Goal: Information Seeking & Learning: Learn about a topic

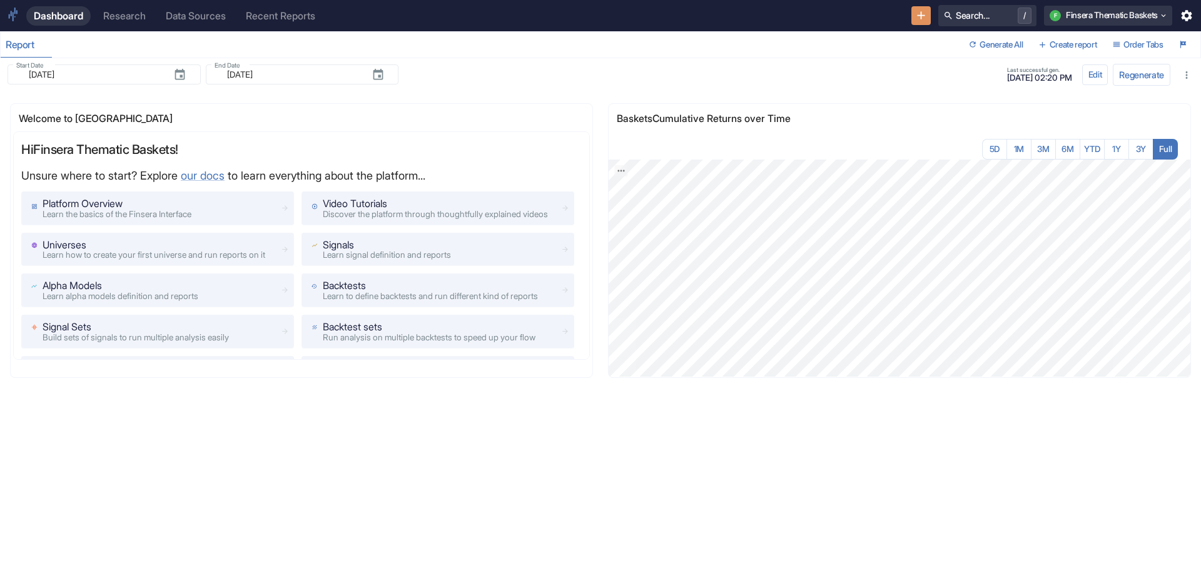
click at [140, 13] on div "Research" at bounding box center [124, 16] width 43 height 12
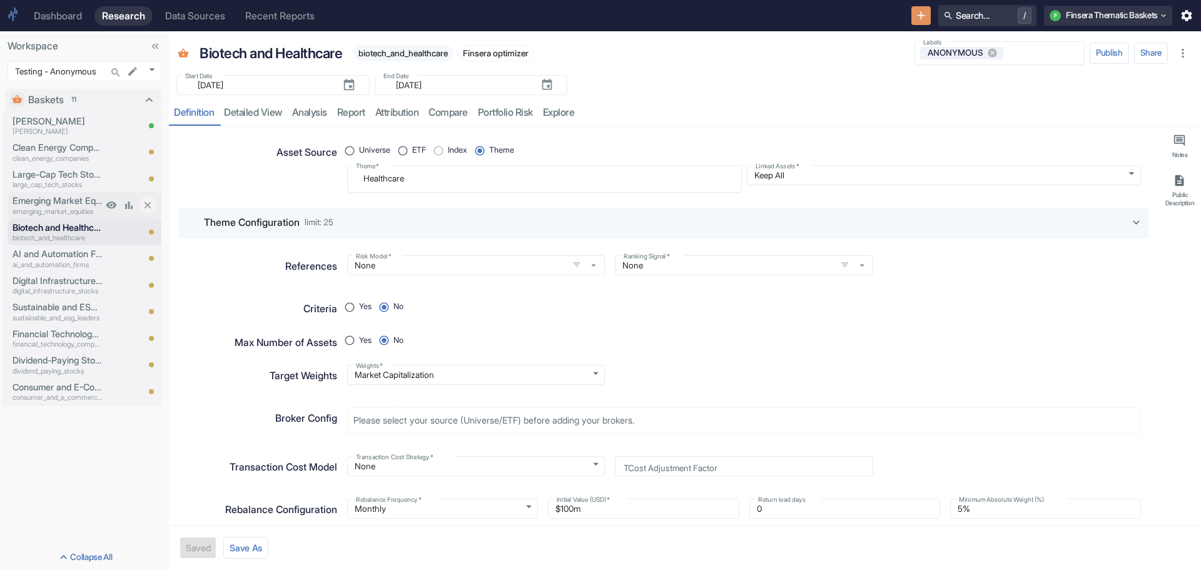
type textarea "x"
click at [56, 248] on p "AI and Automation Firms" at bounding box center [58, 254] width 90 height 14
click at [49, 386] on p "Consumer and E-Commerce Businesses" at bounding box center [58, 387] width 90 height 14
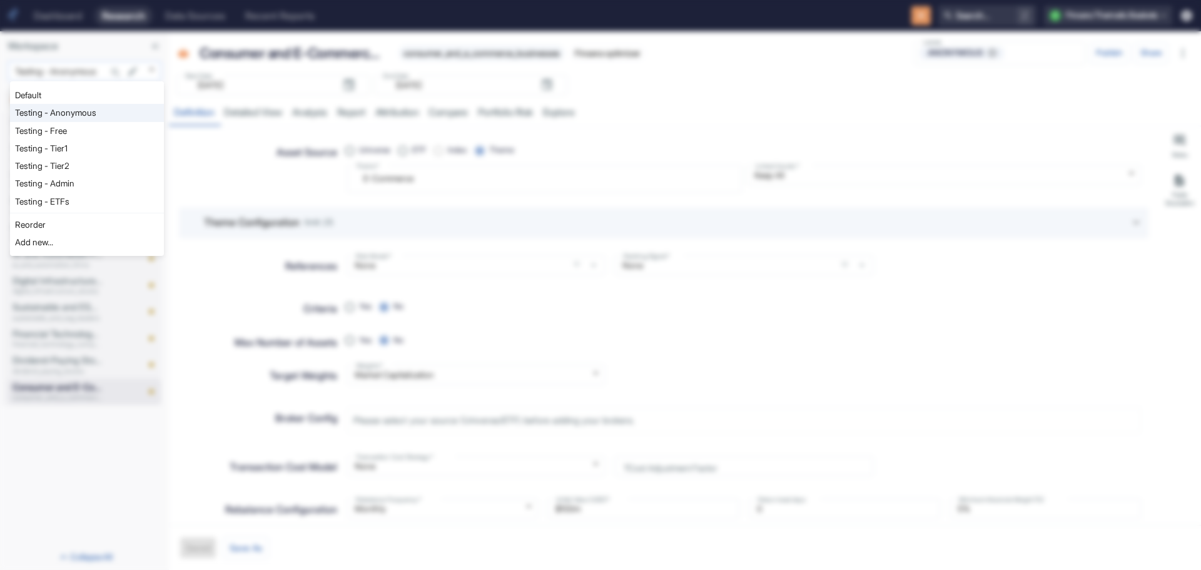
type textarea "x"
click at [152, 66] on body "Dashboard Research Data Sources Recent Reports Search... / F Finsera Thematic B…" at bounding box center [600, 285] width 1201 height 570
click at [111, 129] on li "Testing - Free" at bounding box center [87, 131] width 154 height 18
type input "1127"
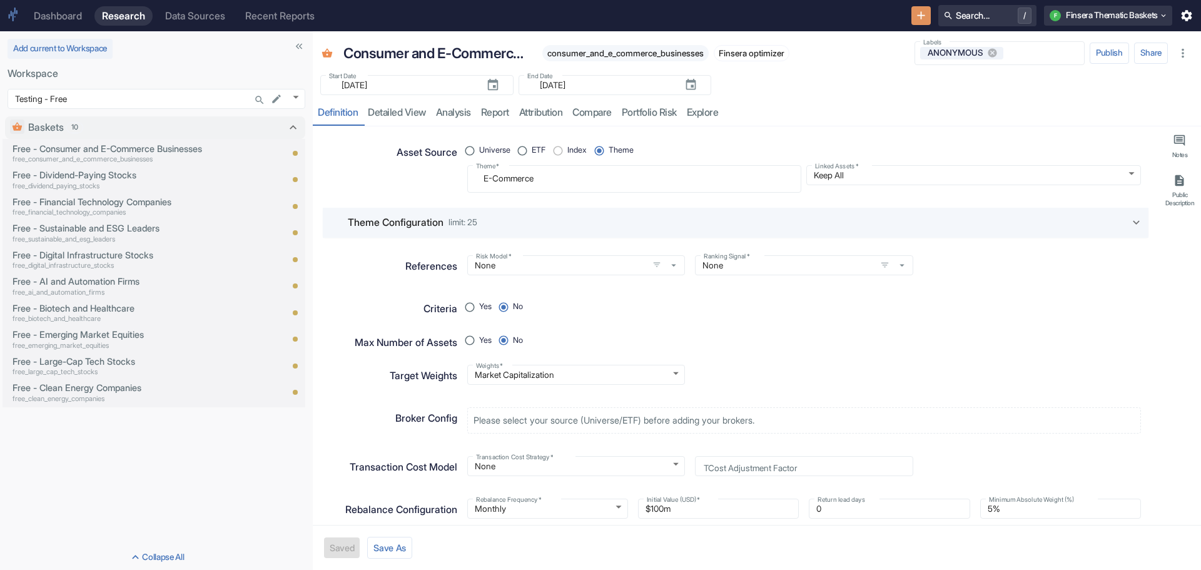
drag, startPoint x: 168, startPoint y: 186, endPoint x: 406, endPoint y: 193, distance: 238.9
type textarea "x"
click at [92, 144] on p "Free - Consumer and E-Commerce Businesses" at bounding box center [130, 149] width 234 height 14
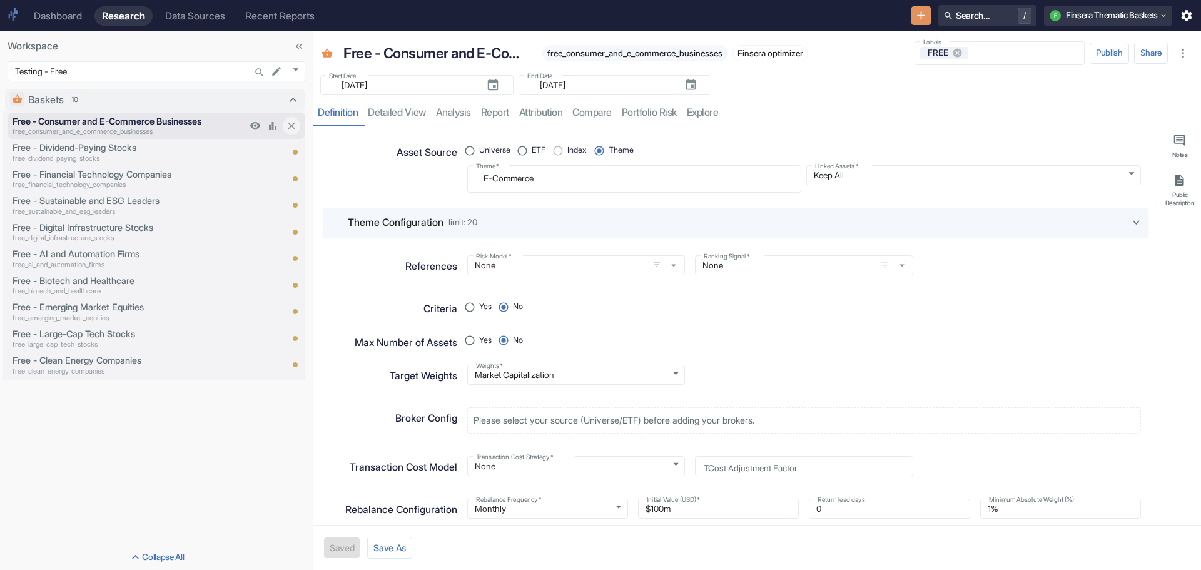
type textarea "x"
click at [94, 173] on p "Free - Financial Technology Companies" at bounding box center [130, 175] width 234 height 14
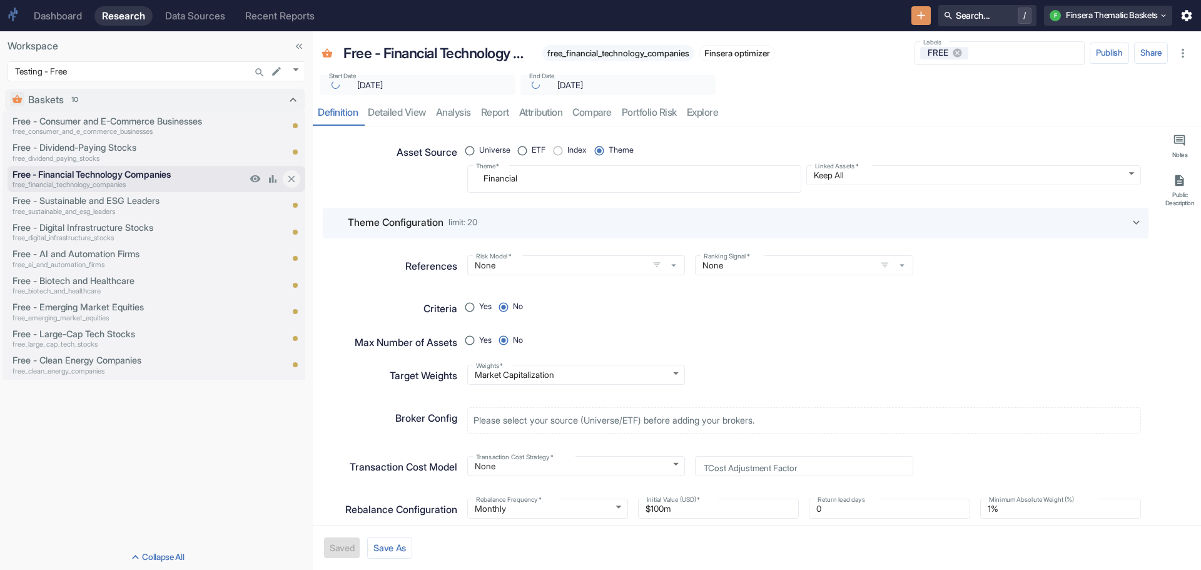
type textarea "x"
click at [96, 196] on p "Free - Sustainable and ESG Leaders" at bounding box center [130, 201] width 234 height 14
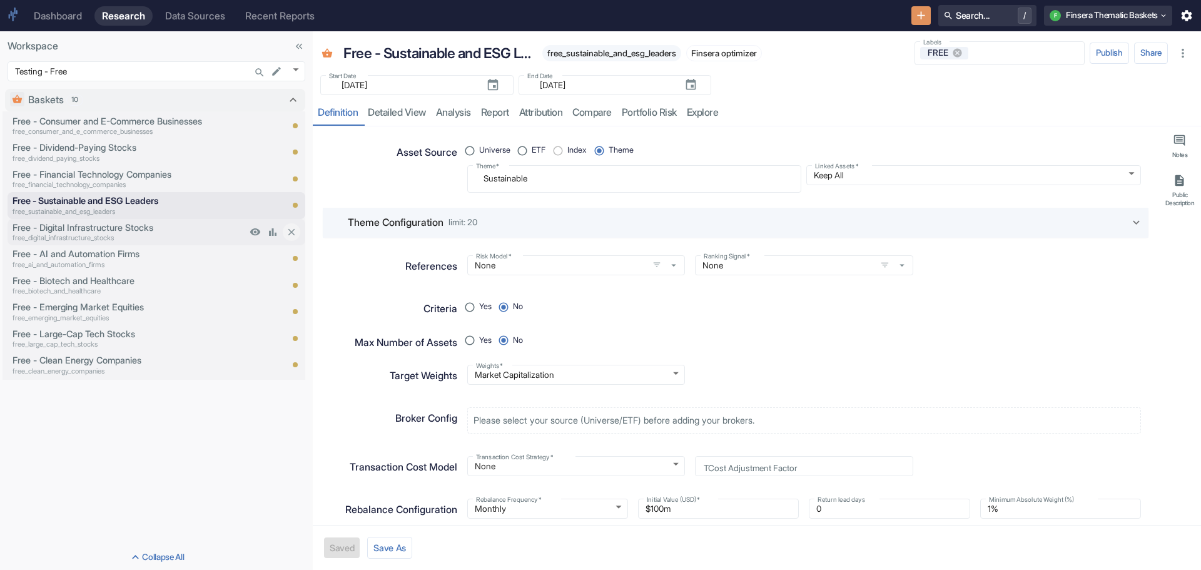
type textarea "x"
click at [96, 228] on p "Free - Digital Infrastructure Stocks" at bounding box center [130, 228] width 234 height 14
type textarea "x"
click at [97, 255] on p "Free - AI and Automation Firms" at bounding box center [130, 254] width 234 height 14
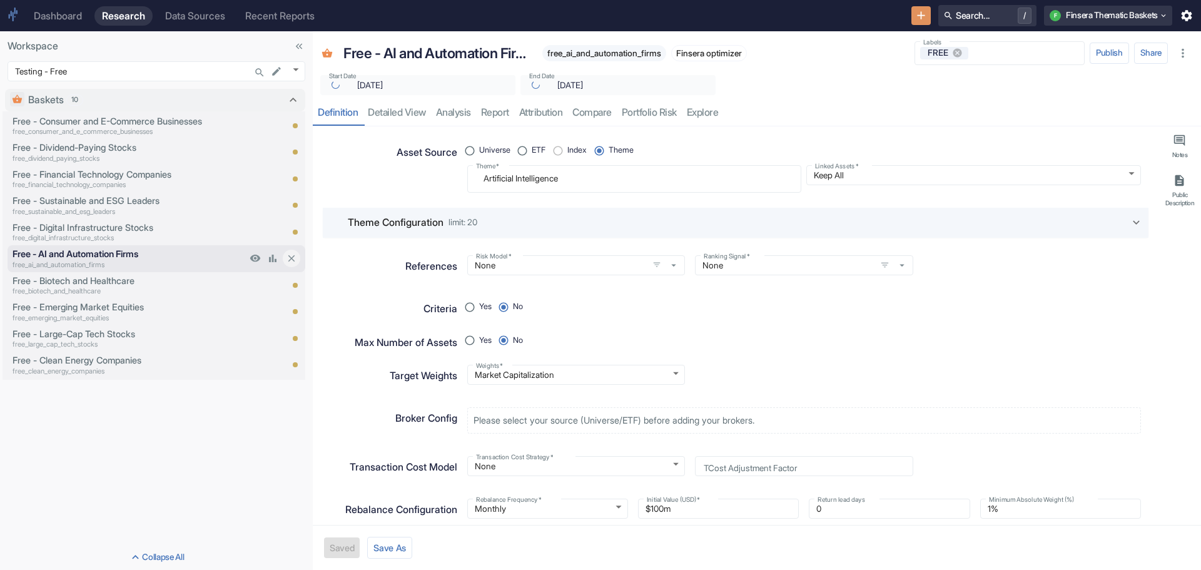
type textarea "x"
click at [100, 278] on p "Free - Biotech and Healthcare" at bounding box center [130, 281] width 234 height 14
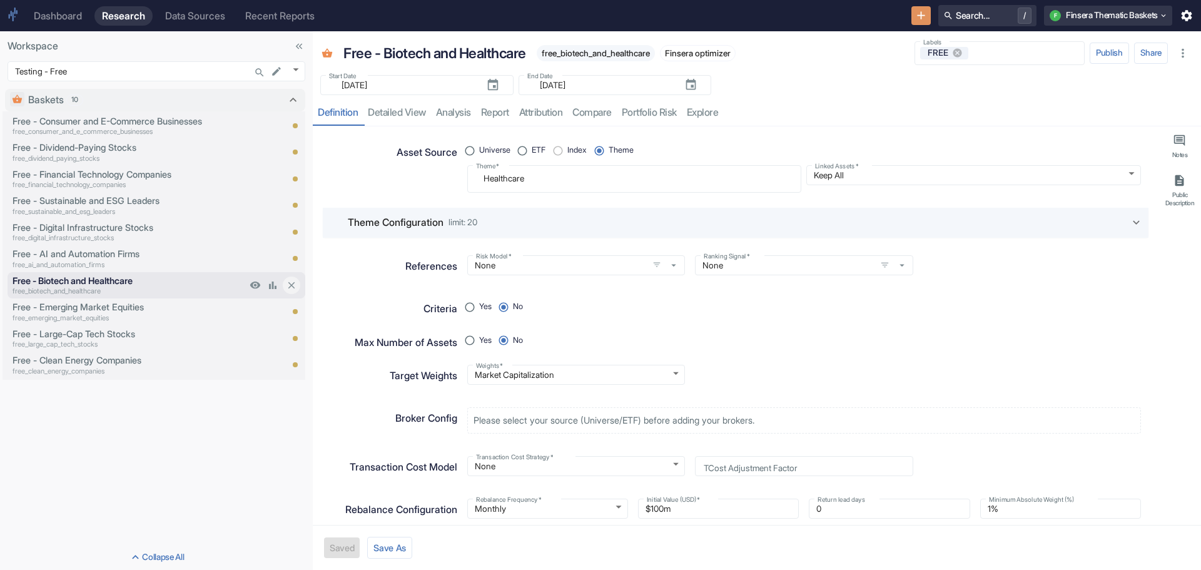
type textarea "x"
click at [93, 306] on p "Free - Emerging Market Equities" at bounding box center [130, 307] width 234 height 14
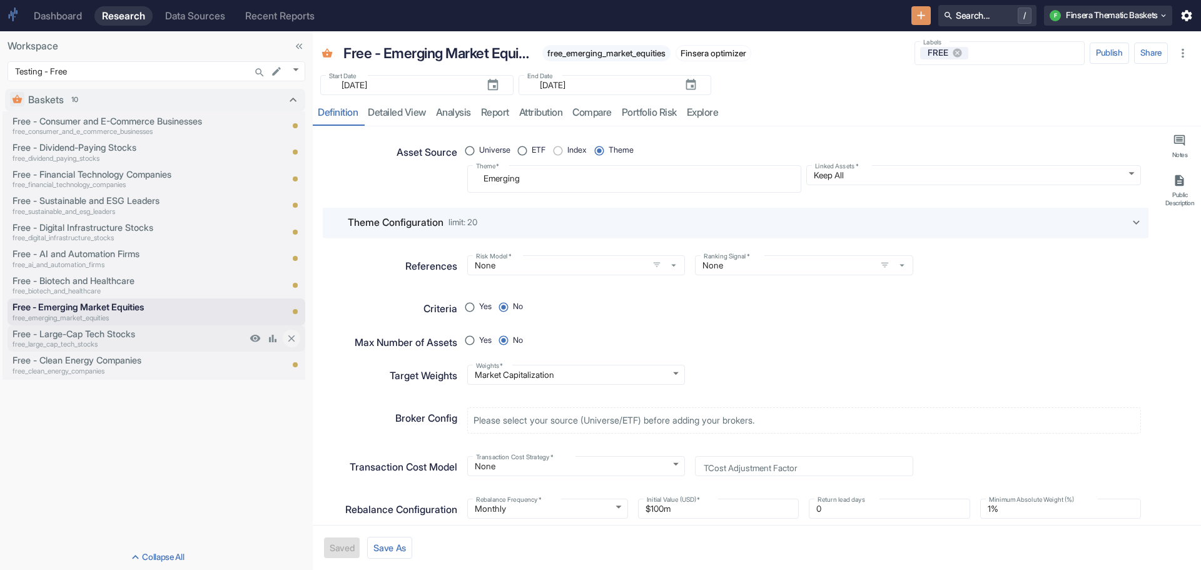
click at [94, 336] on p "Free - Large-Cap Tech Stocks" at bounding box center [130, 334] width 234 height 14
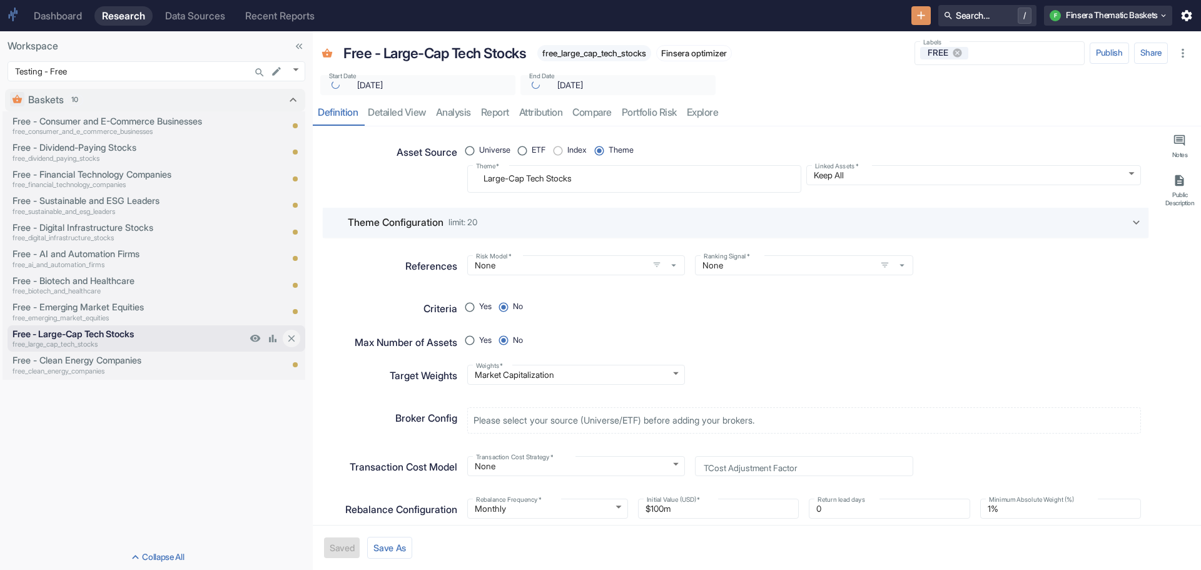
type textarea "x"
click at [84, 357] on p "Free - Clean Energy Companies" at bounding box center [130, 360] width 234 height 14
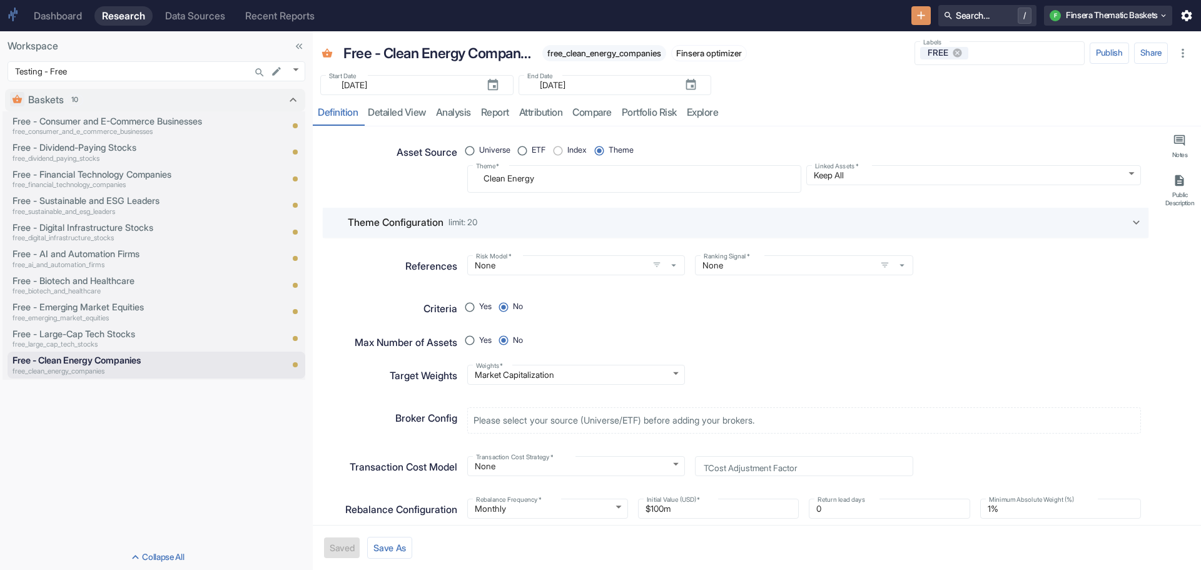
type textarea "x"
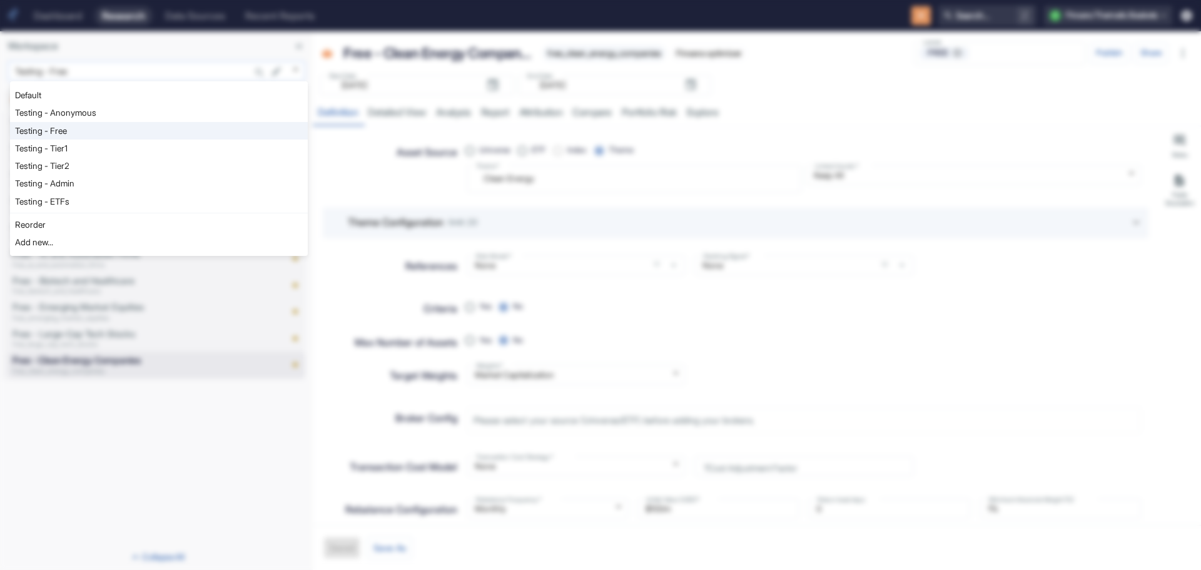
click at [295, 66] on body "Dashboard Research Data Sources Recent Reports Search... / F Finsera Thematic B…" at bounding box center [600, 285] width 1201 height 570
click at [273, 141] on li "Testing - Tier1" at bounding box center [159, 148] width 298 height 18
type input "1128"
type textarea "x"
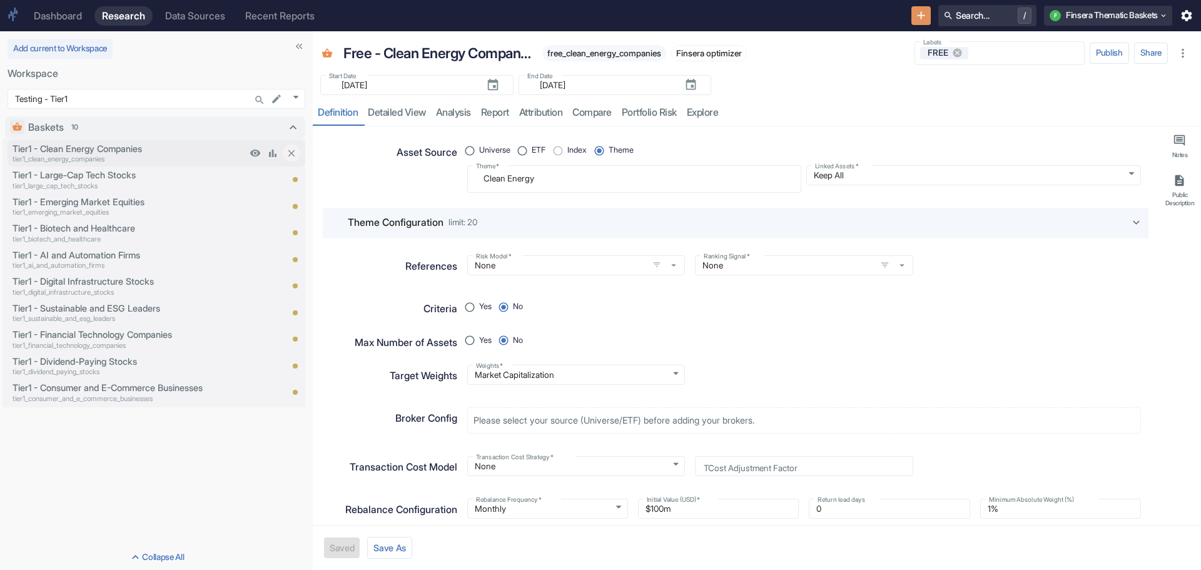
click at [103, 148] on p "Tier1 - Clean Energy Companies" at bounding box center [130, 149] width 234 height 14
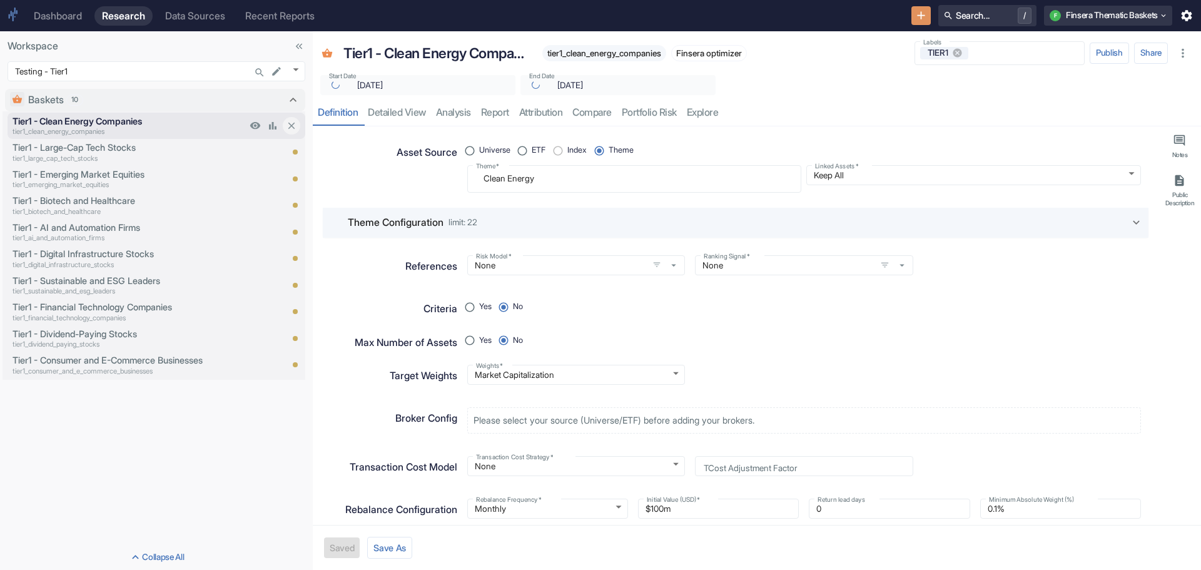
type textarea "x"
click at [105, 176] on p "Tier1 - Emerging Market Equities" at bounding box center [130, 175] width 234 height 14
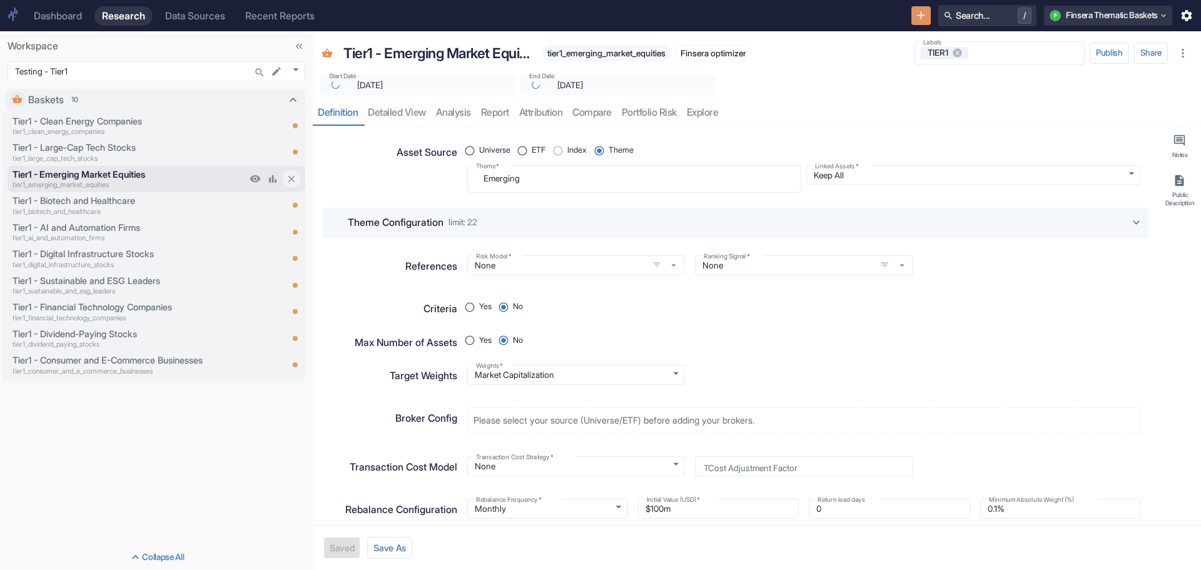
type textarea "x"
click at [105, 198] on p "Tier1 - Biotech and Healthcare" at bounding box center [130, 201] width 234 height 14
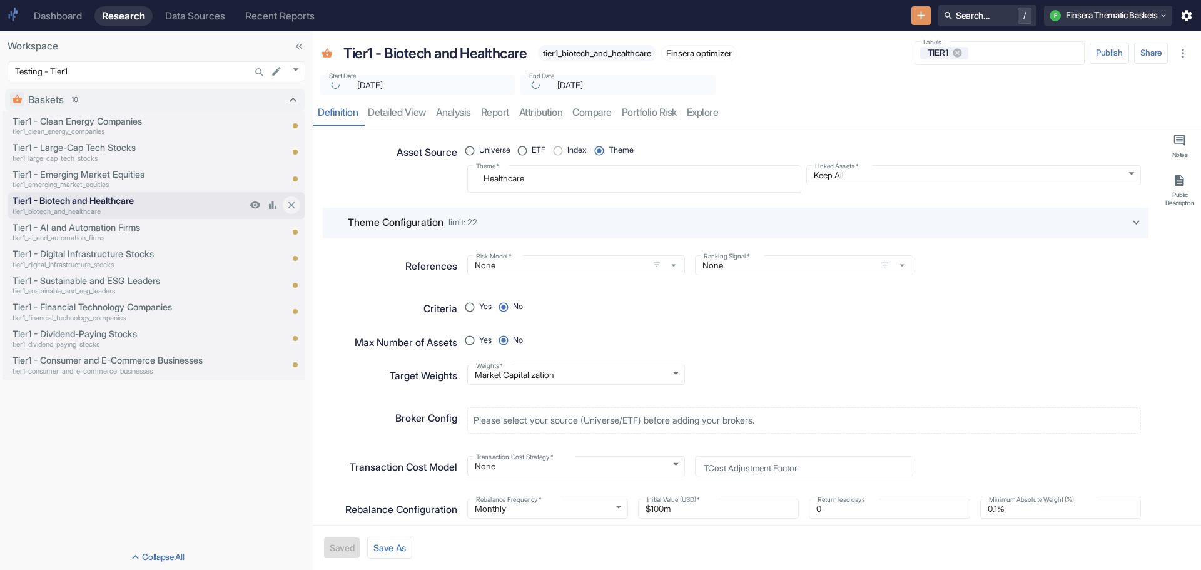
type textarea "x"
click at [111, 229] on p "Tier1 - AI and Automation Firms" at bounding box center [130, 228] width 234 height 14
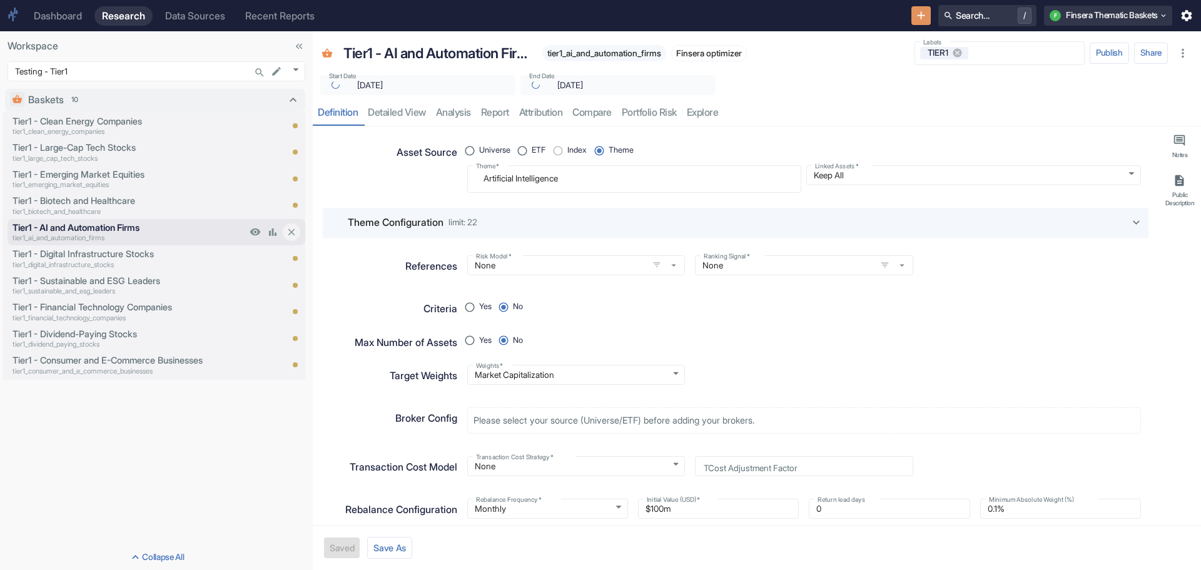
type textarea "x"
click at [106, 256] on p "Tier1 - Digital Infrastructure Stocks" at bounding box center [130, 254] width 234 height 14
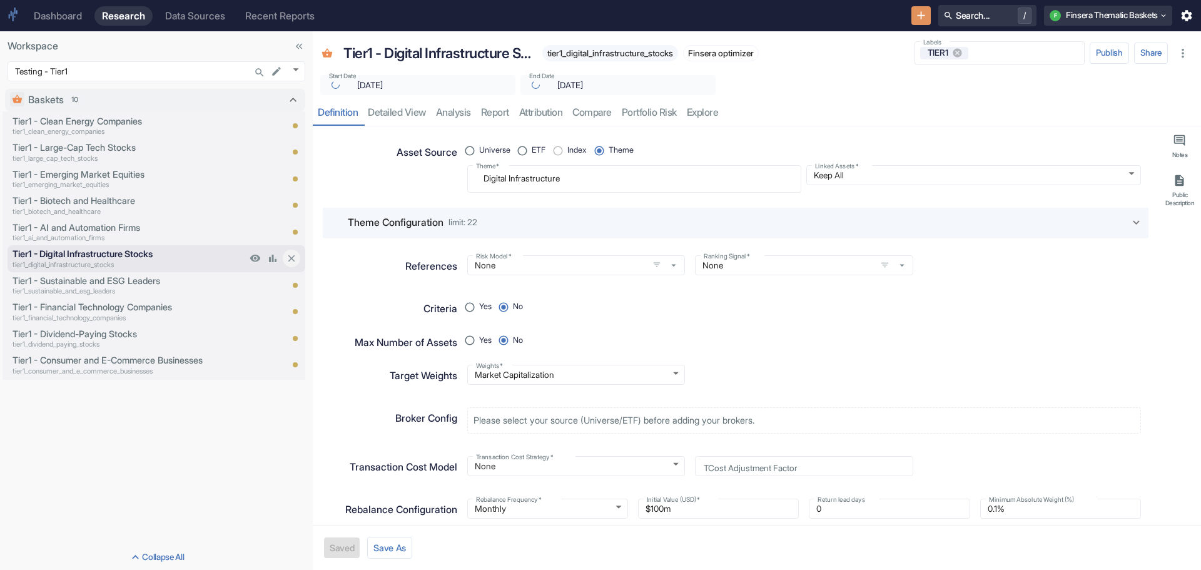
type textarea "x"
click at [107, 280] on p "Tier1 - Sustainable and ESG Leaders" at bounding box center [130, 281] width 234 height 14
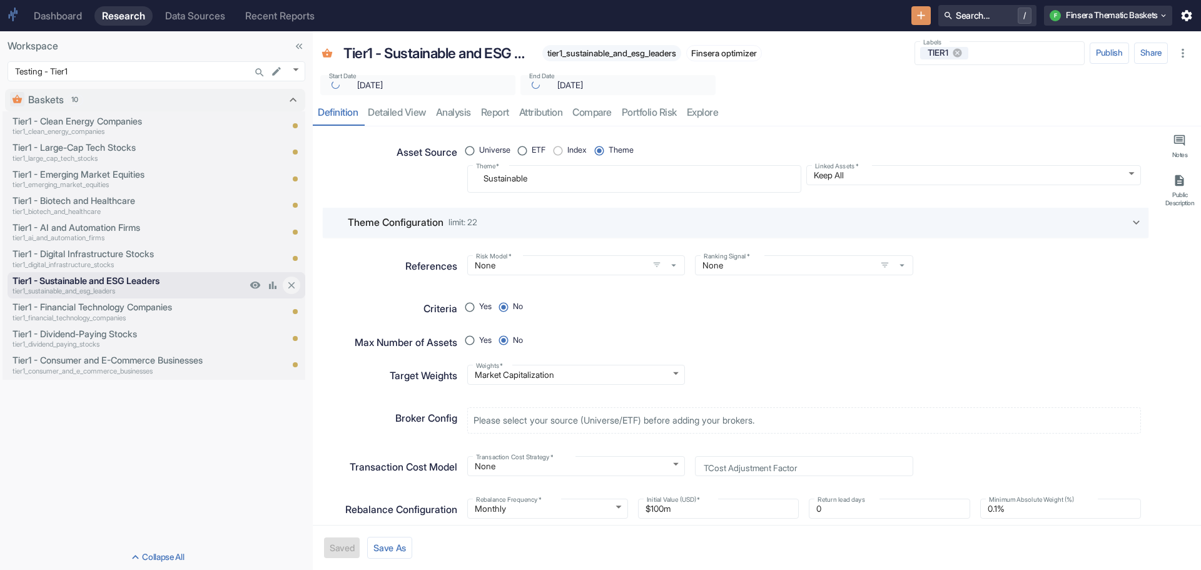
type textarea "x"
click at [104, 301] on p "Tier1 - Financial Technology Companies" at bounding box center [130, 307] width 234 height 14
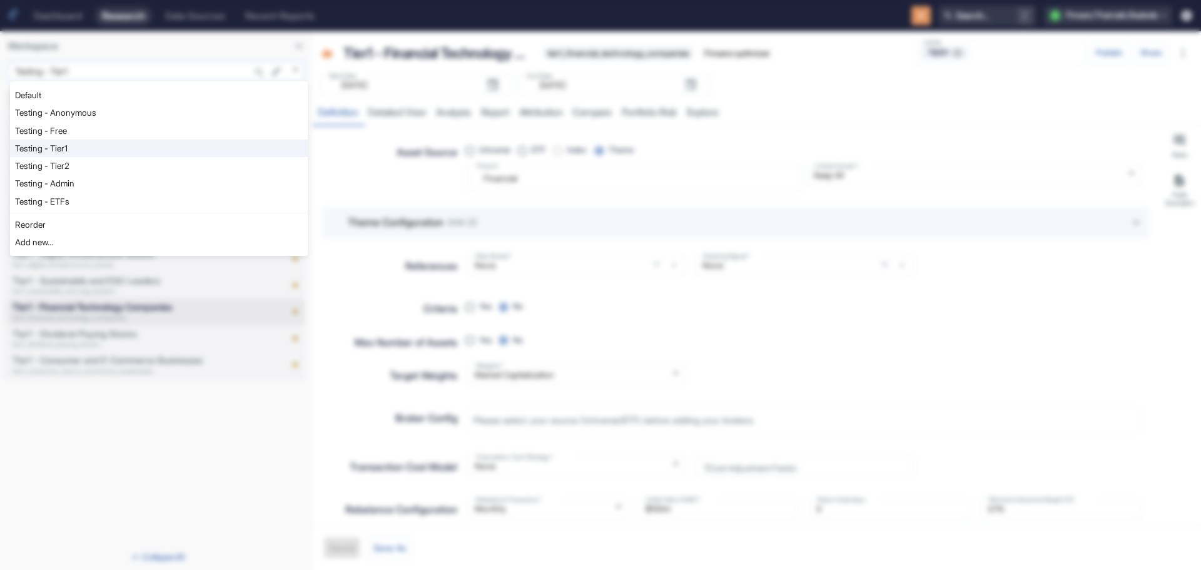
click at [291, 68] on body "Dashboard Research Data Sources Recent Reports Search... / F Finsera Thematic B…" at bounding box center [600, 285] width 1201 height 570
type textarea "x"
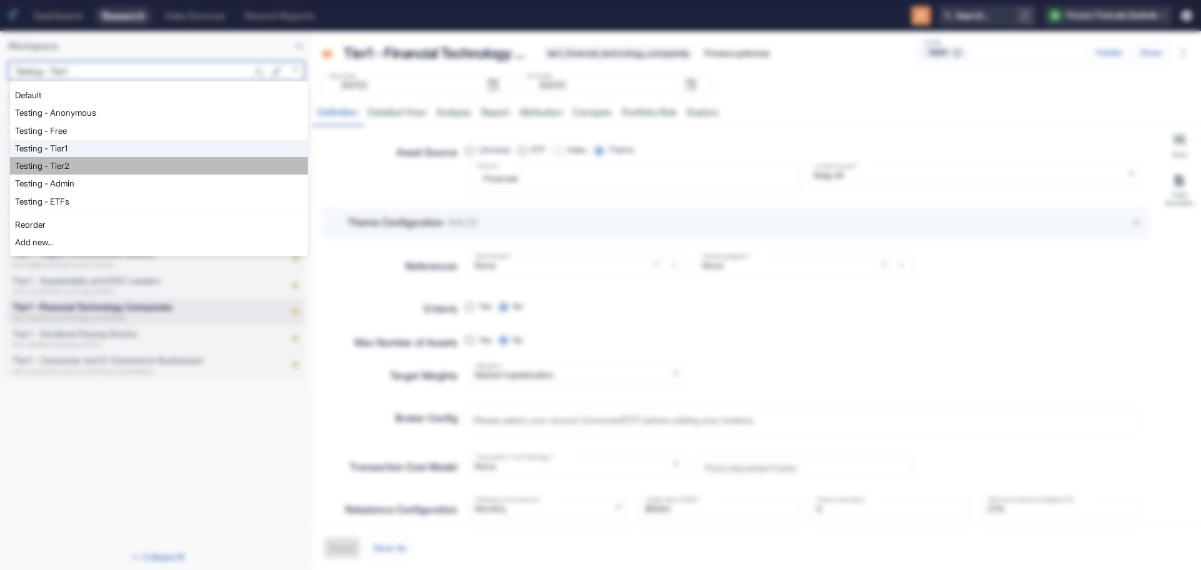
click at [258, 166] on li "Testing - Tier2" at bounding box center [159, 166] width 298 height 18
type input "1129"
type textarea "x"
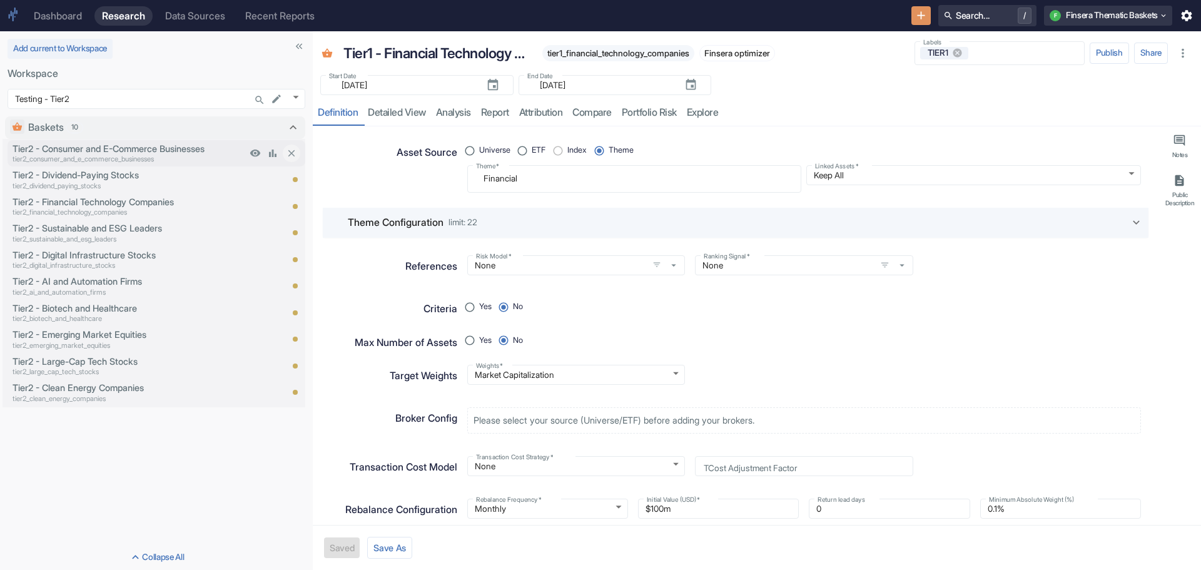
click at [77, 147] on p "Tier2 - Consumer and E-Commerce Businesses" at bounding box center [130, 149] width 234 height 14
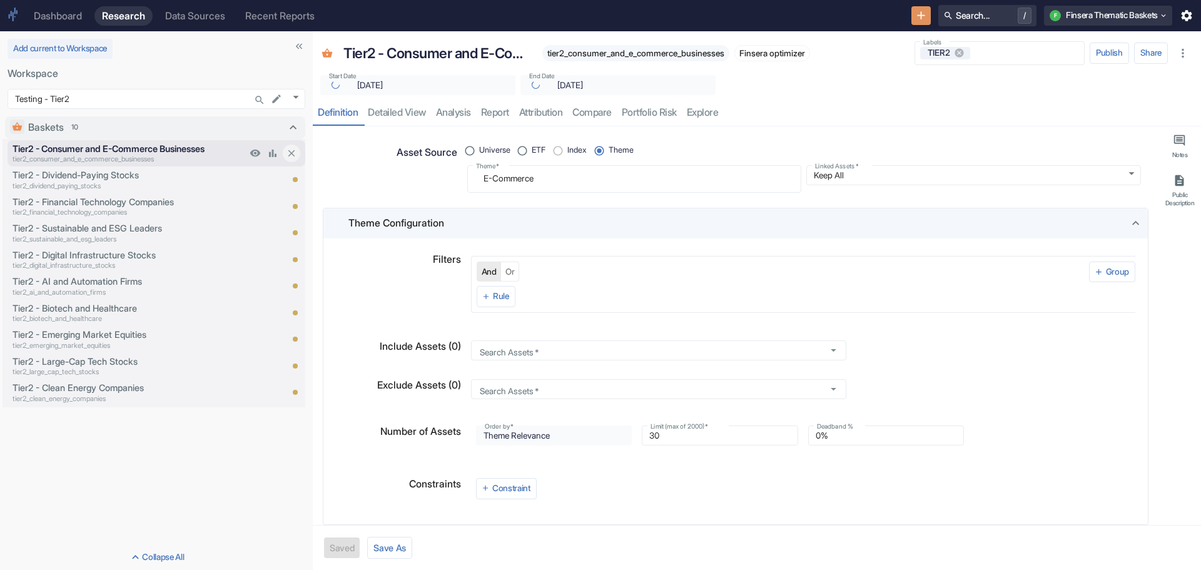
type textarea "x"
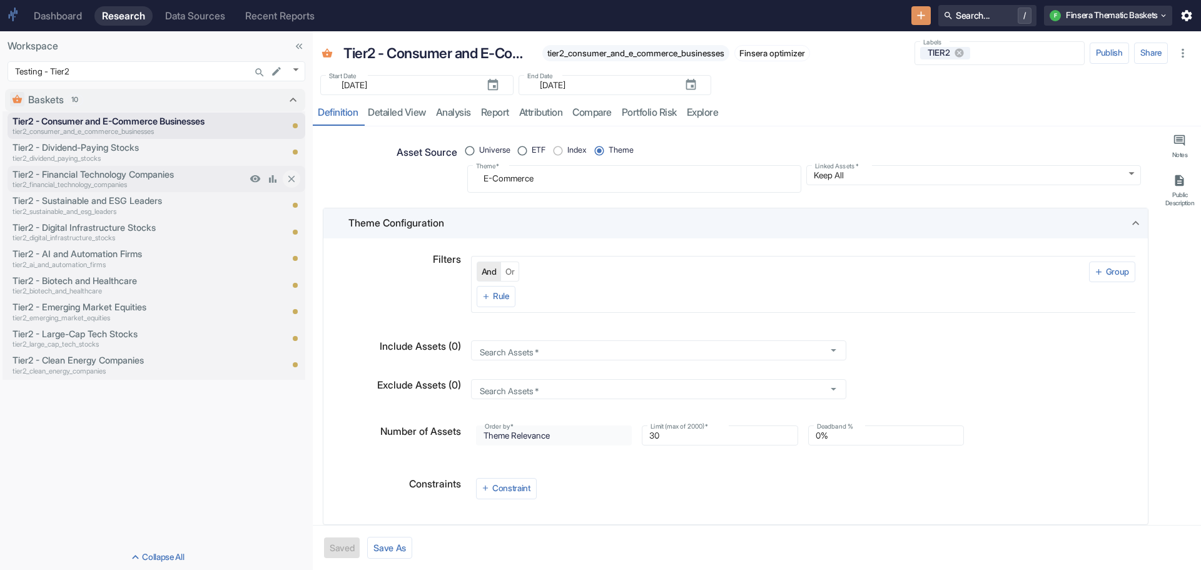
click at [69, 170] on p "Tier2 - Financial Technology Companies" at bounding box center [130, 175] width 234 height 14
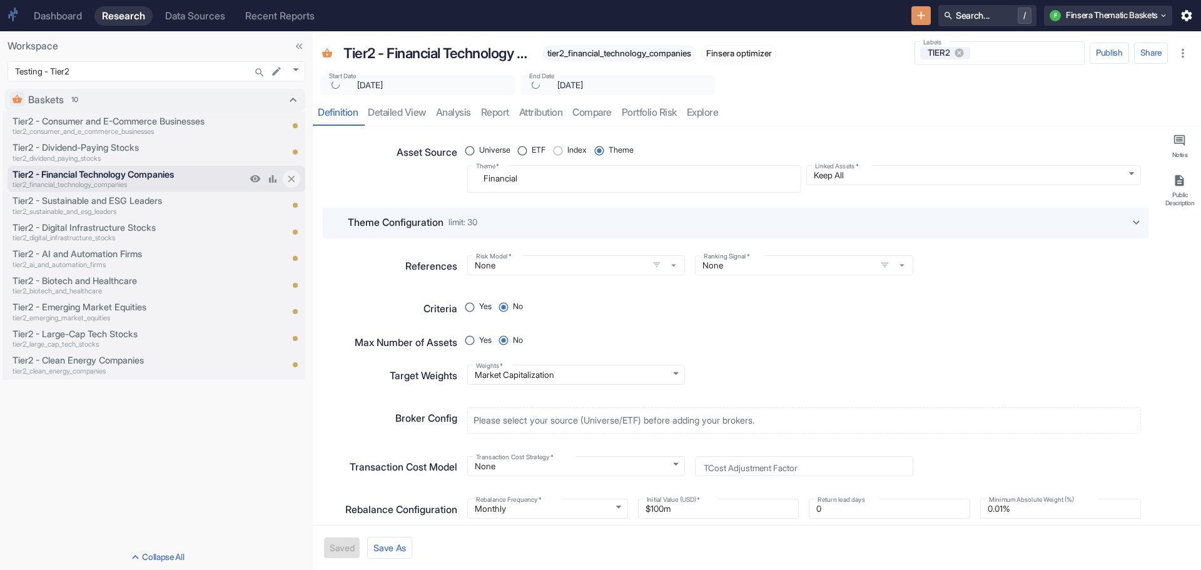
type textarea "x"
click at [61, 202] on p "Tier2 - Sustainable and ESG Leaders" at bounding box center [130, 201] width 234 height 14
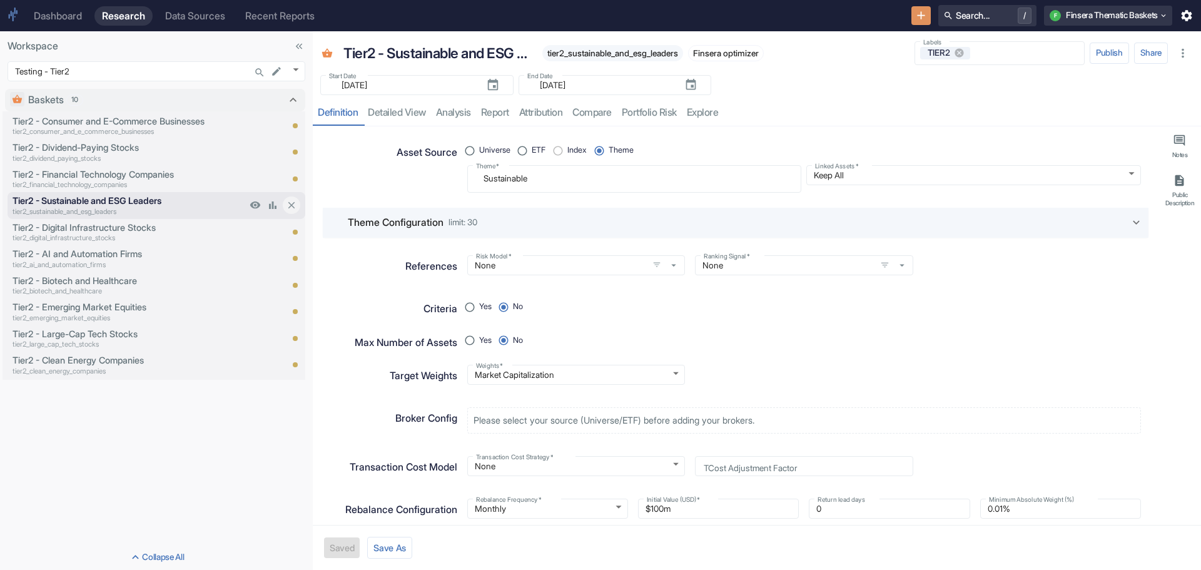
type textarea "x"
click at [93, 360] on p "Tier2 - Clean Energy Companies" at bounding box center [130, 360] width 234 height 14
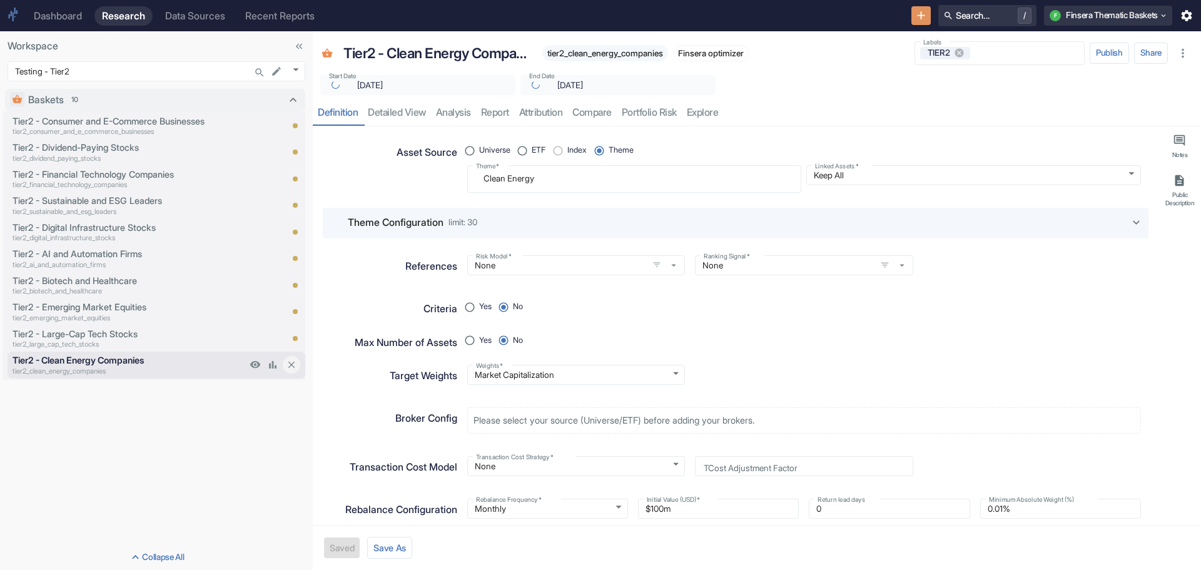
type textarea "x"
click at [101, 335] on p "Tier2 - Large-Cap Tech Stocks" at bounding box center [130, 334] width 234 height 14
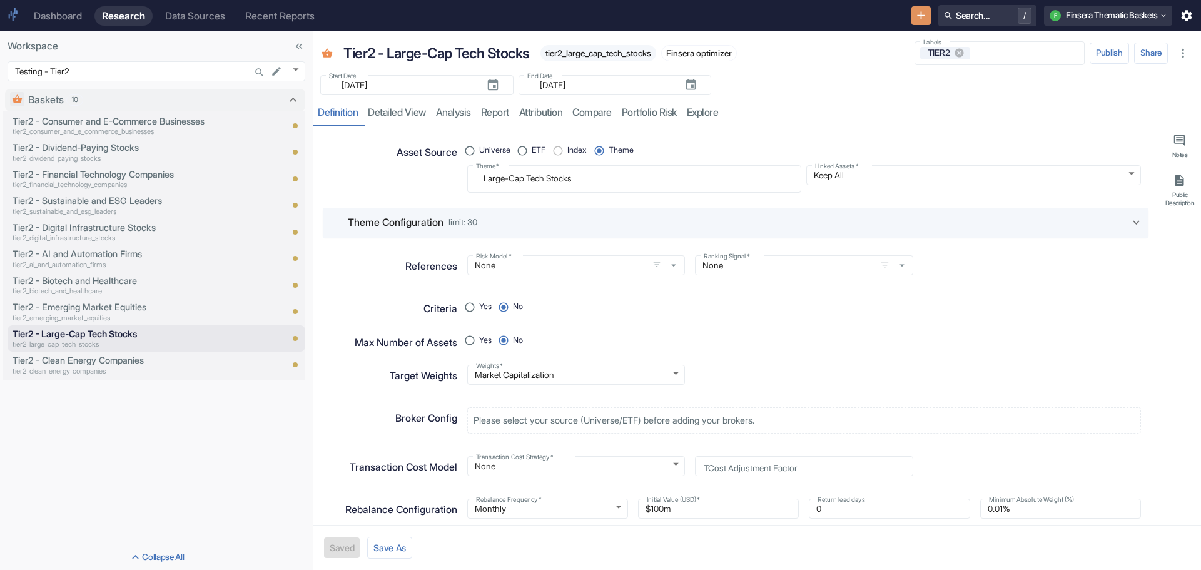
type textarea "x"
click at [294, 68] on body "Dashboard Research Data Sources Recent Reports Search... / F Finsera Thematic B…" at bounding box center [600, 285] width 1201 height 570
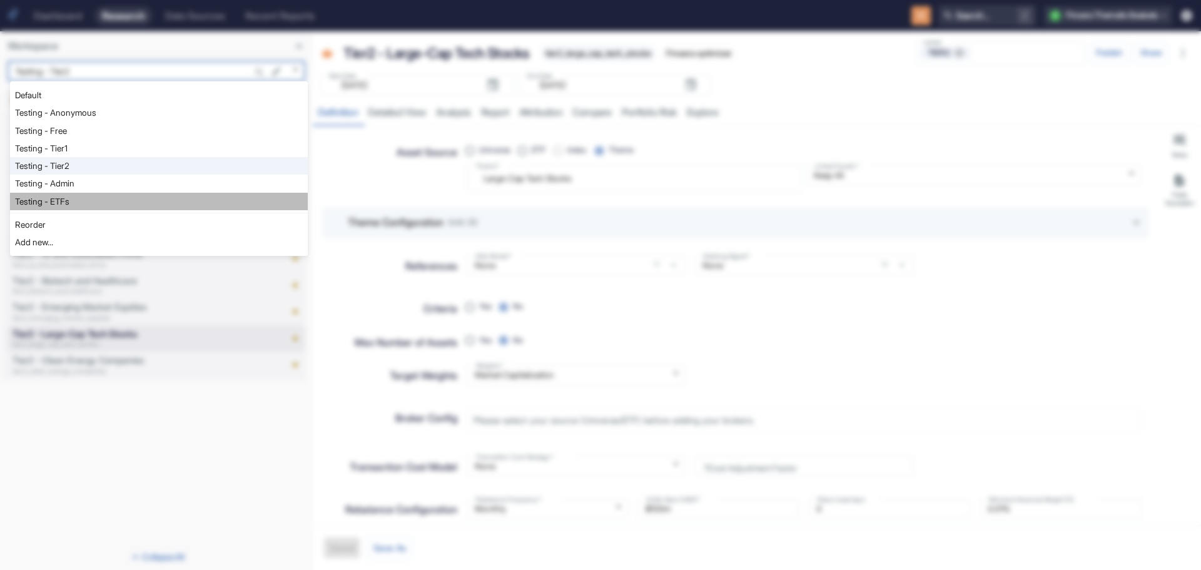
click at [168, 196] on li "Testing - ETFs" at bounding box center [159, 202] width 298 height 18
type input "1150"
type textarea "x"
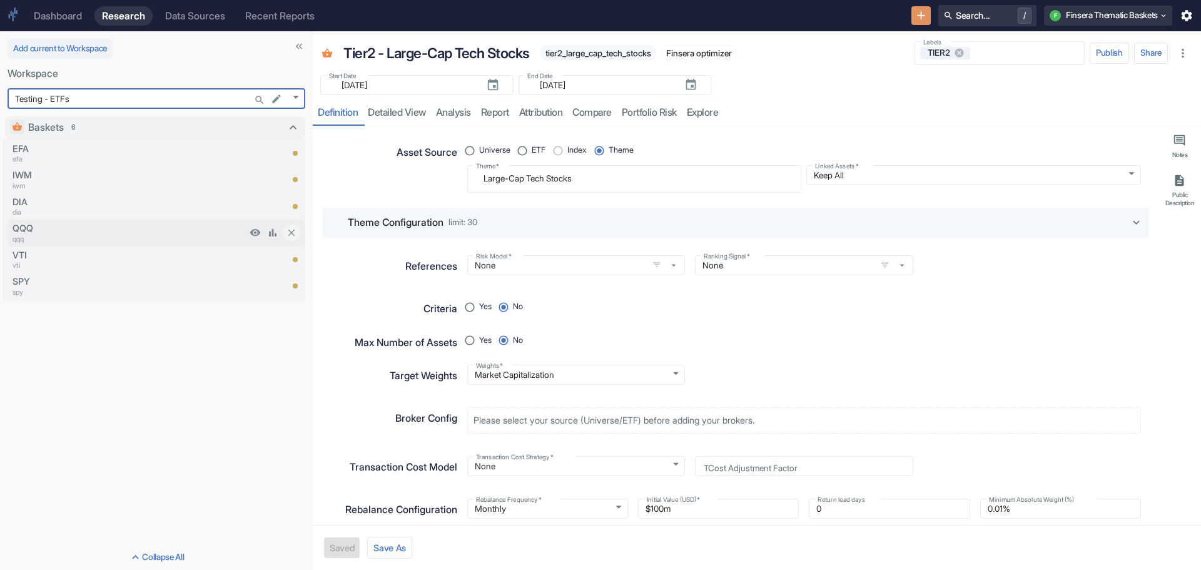
click at [32, 229] on p "QQQ" at bounding box center [130, 228] width 234 height 14
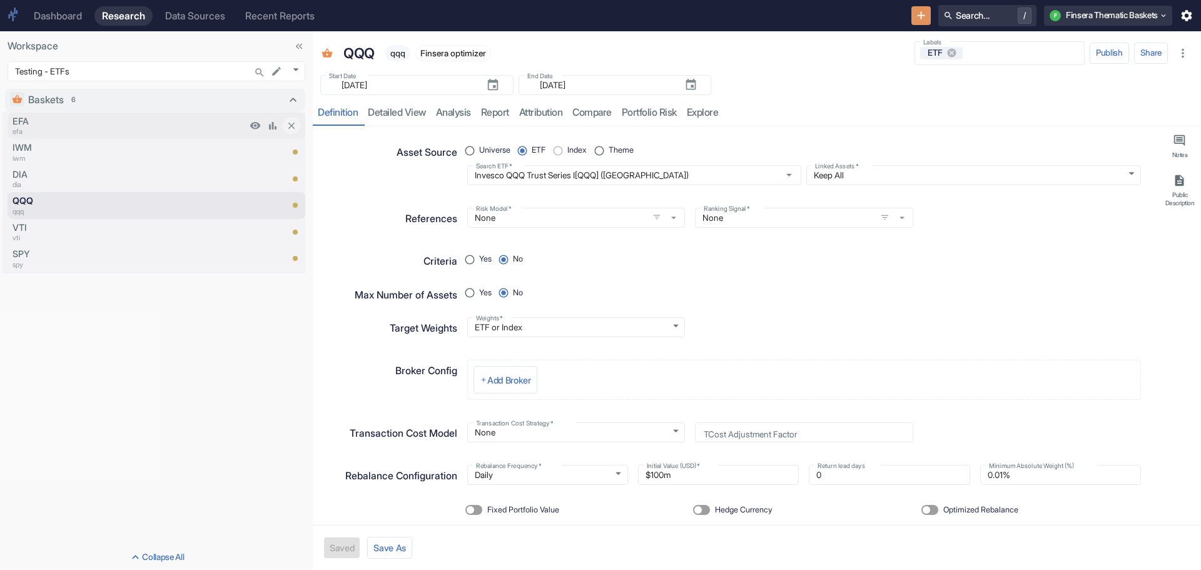
type textarea "x"
click at [293, 68] on body "Dashboard Research Data Sources Recent Reports Search... / F Finsera Thematic B…" at bounding box center [600, 285] width 1201 height 570
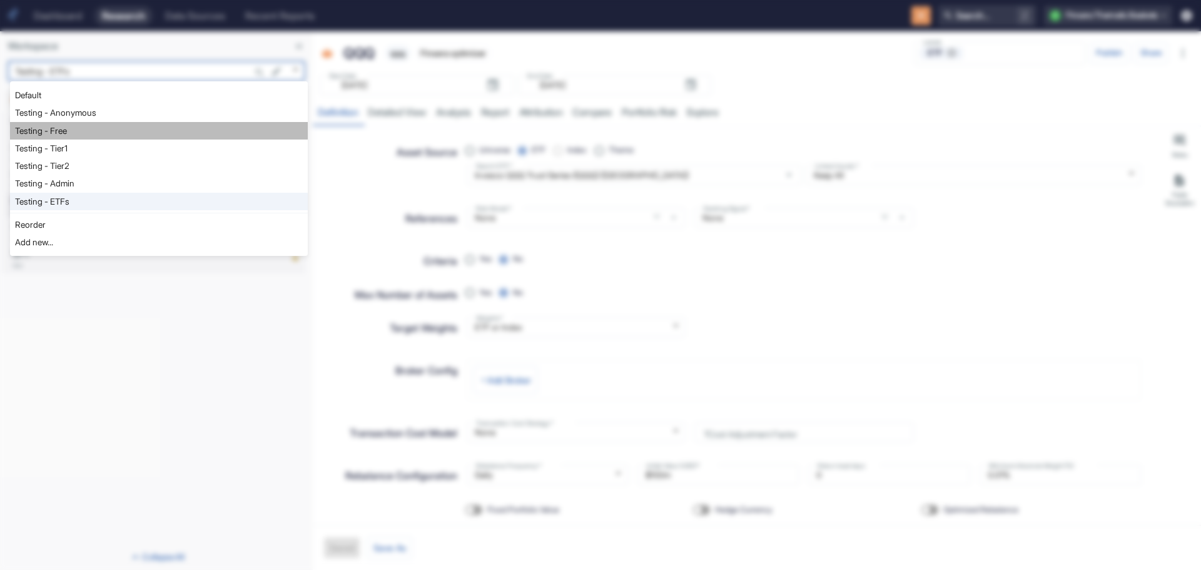
click at [169, 125] on li "Testing - Free" at bounding box center [159, 131] width 298 height 18
type input "1127"
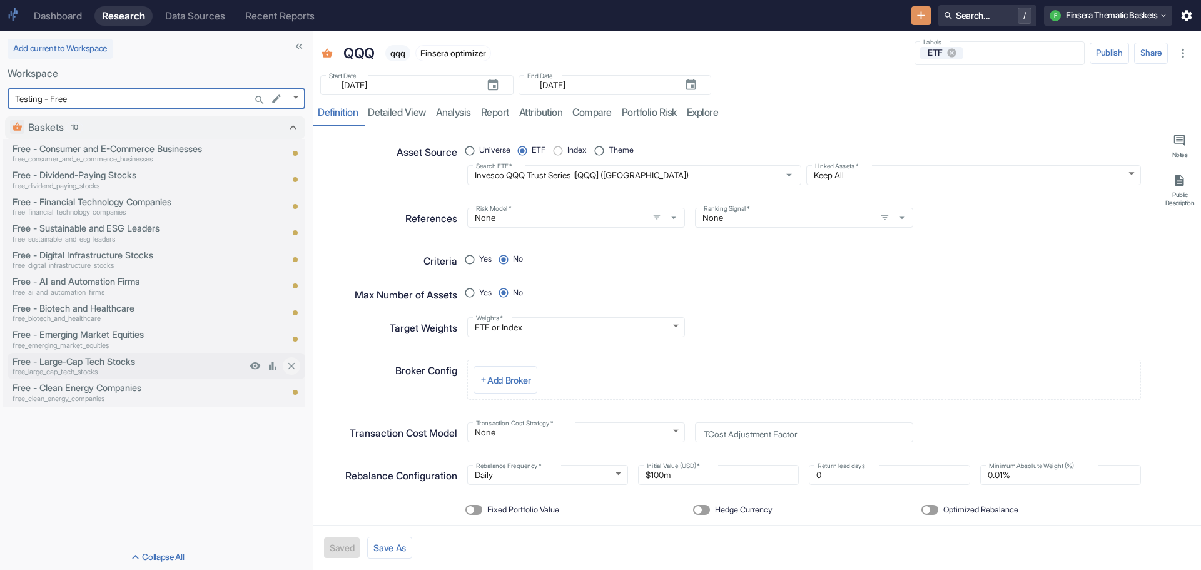
type textarea "x"
click at [94, 359] on p "Free - Large-Cap Tech Stocks" at bounding box center [130, 362] width 234 height 14
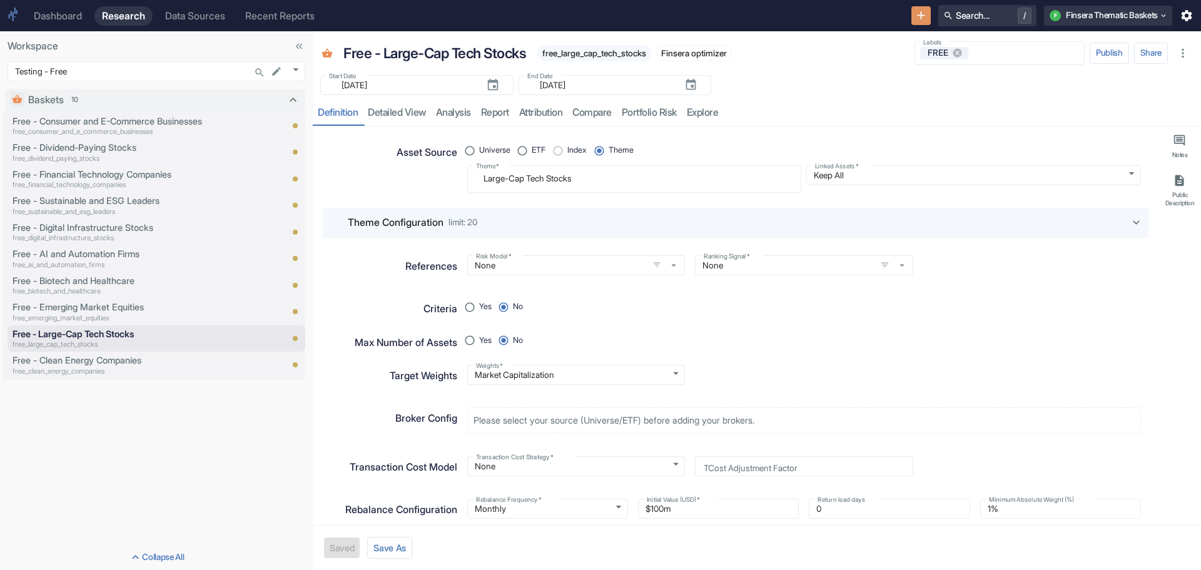
type textarea "x"
click at [998, 52] on input "Labels" at bounding box center [1024, 53] width 108 height 11
click at [81, 282] on p "Free - Biotech and Healthcare" at bounding box center [130, 281] width 234 height 14
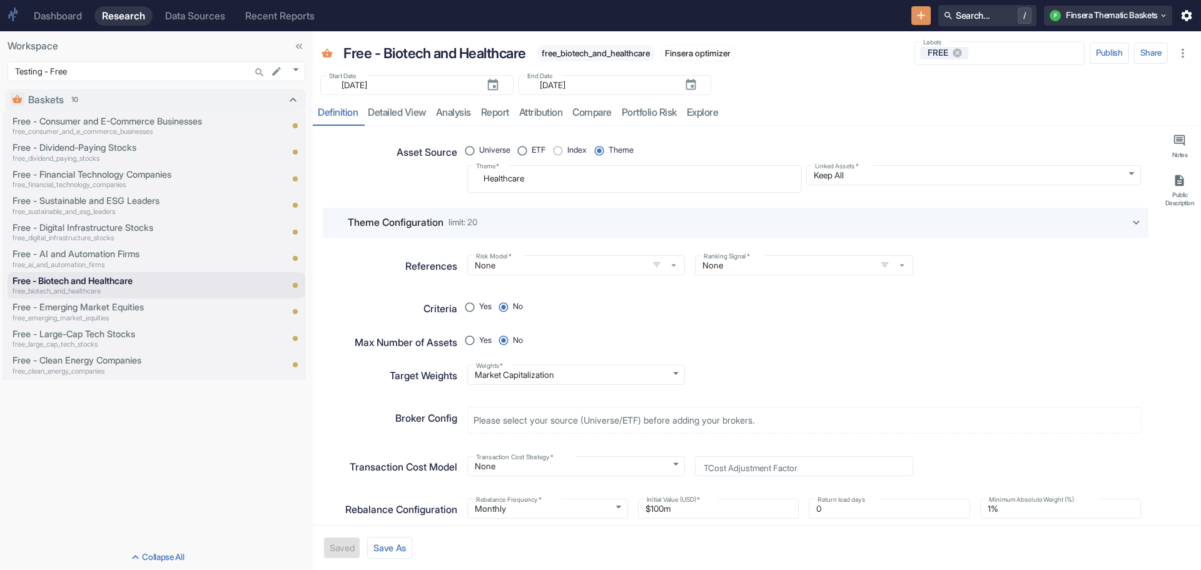
type textarea "x"
